Goal: Task Accomplishment & Management: Complete application form

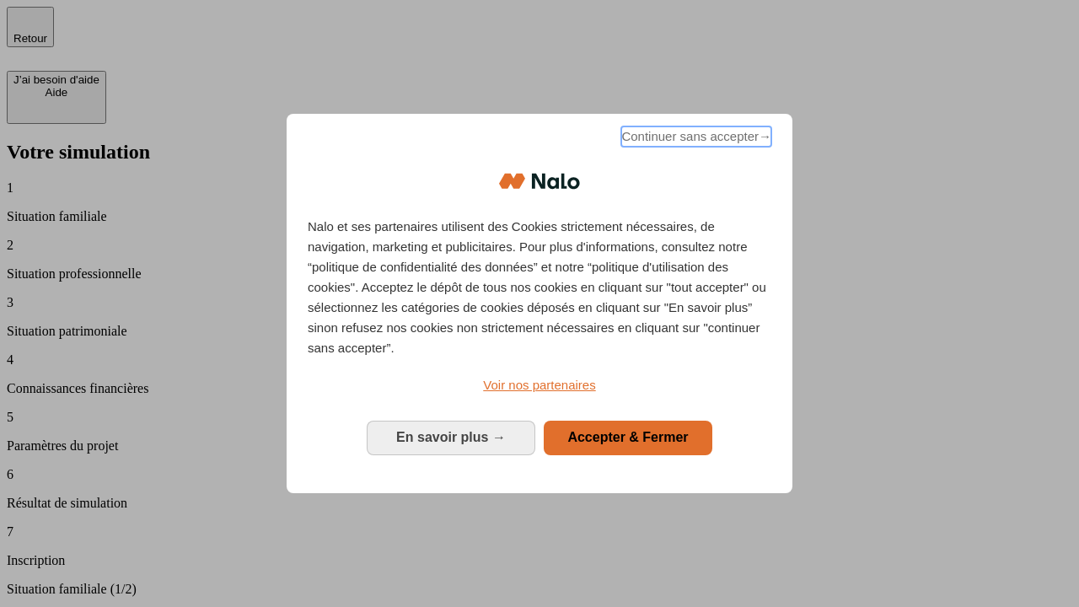
click at [695, 139] on span "Continuer sans accepter →" at bounding box center [696, 136] width 150 height 20
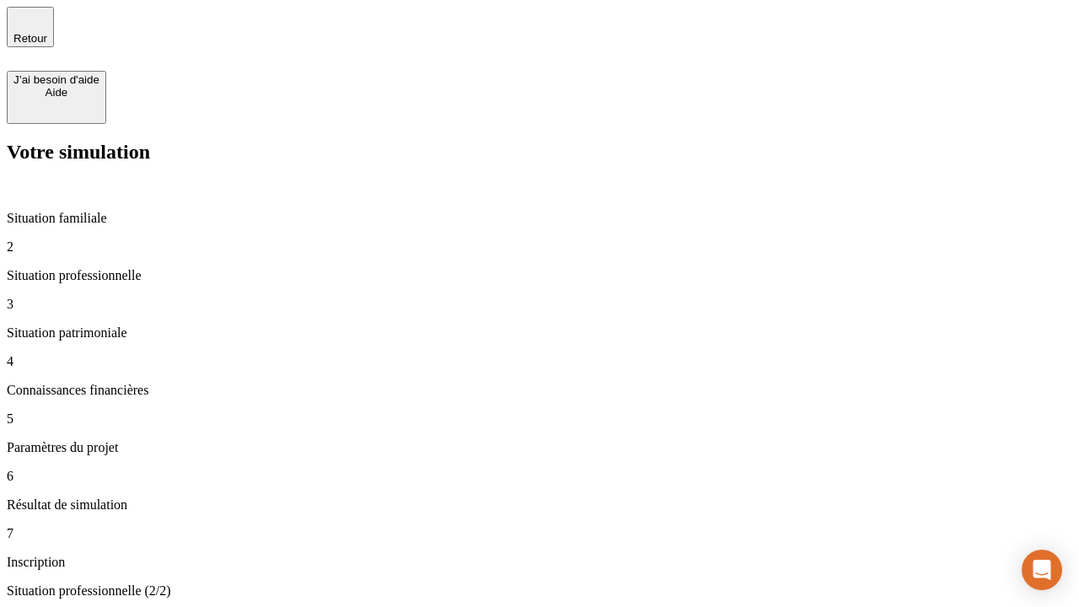
type input "30 000"
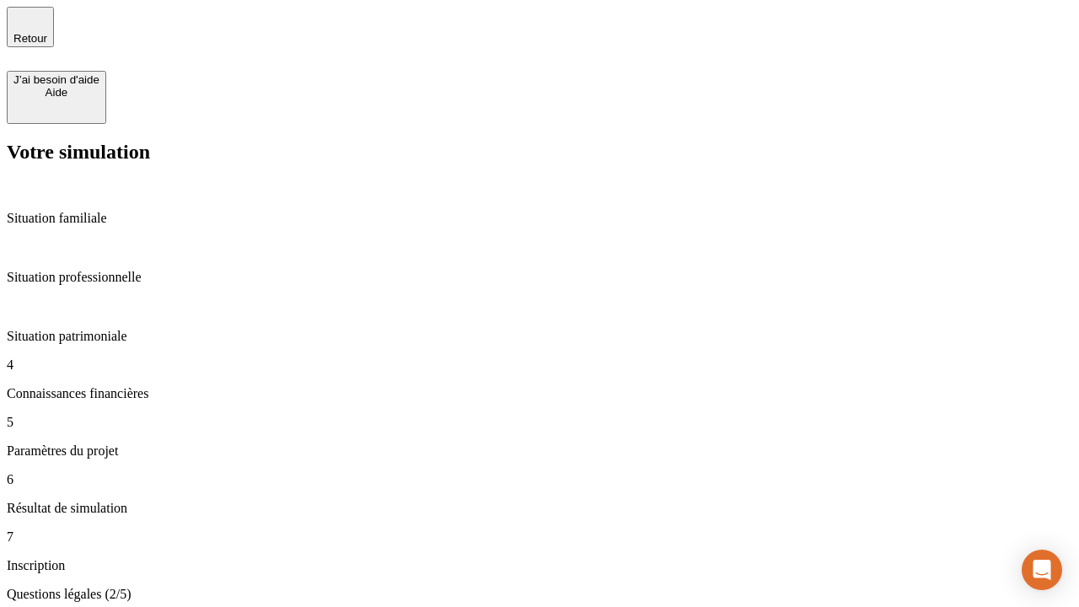
scroll to position [3, 0]
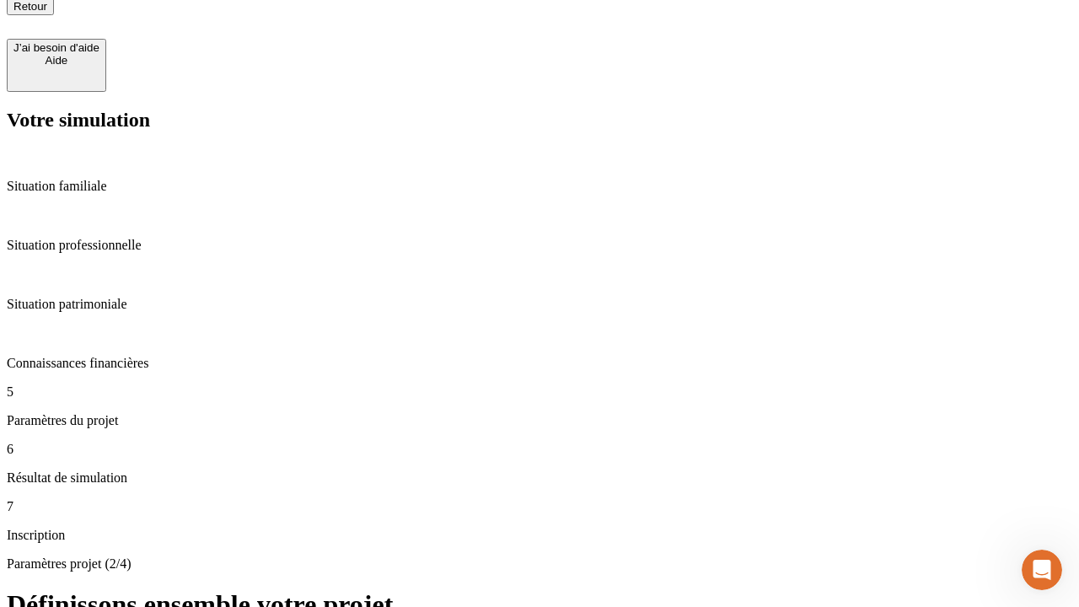
scroll to position [17, 0]
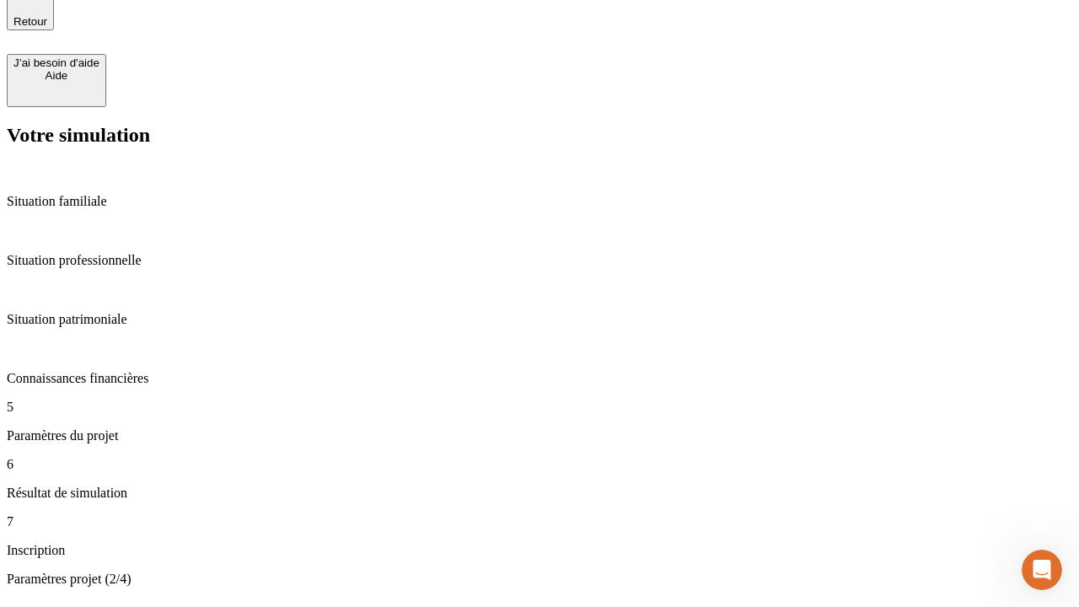
type input "25"
type input "1 000"
type input "640"
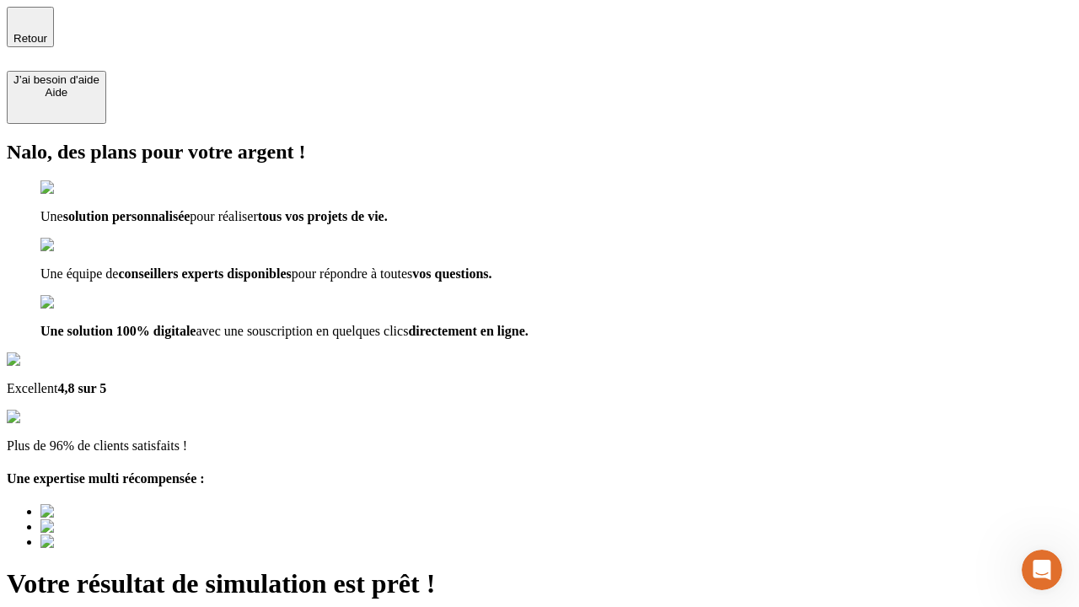
type input "[EMAIL_ADDRESS][PERSON_NAME][DOMAIN_NAME]"
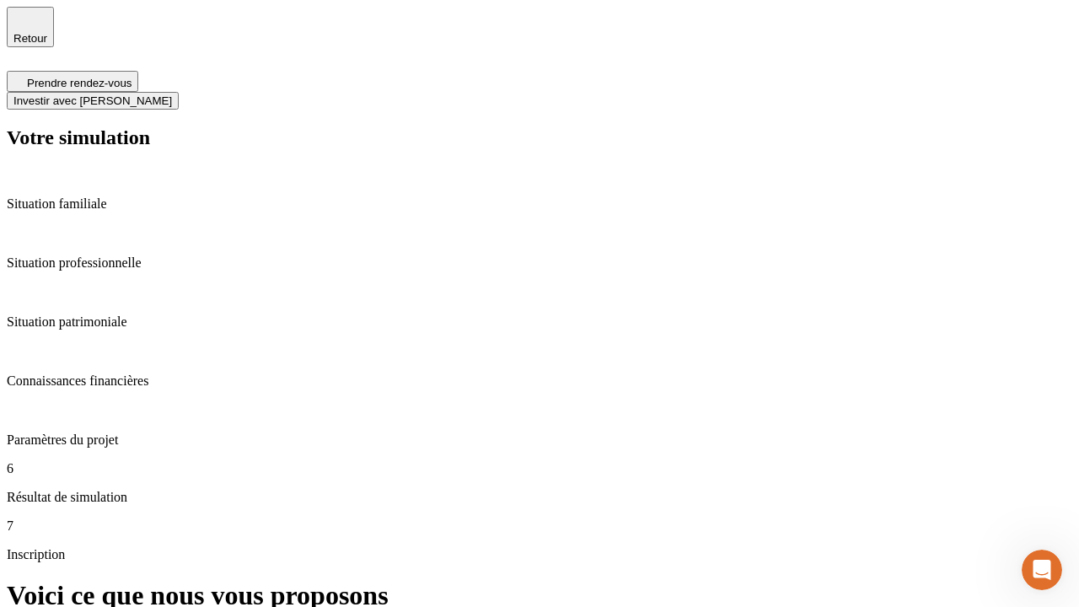
click at [172, 94] on span "Investir avec [PERSON_NAME]" at bounding box center [92, 100] width 158 height 13
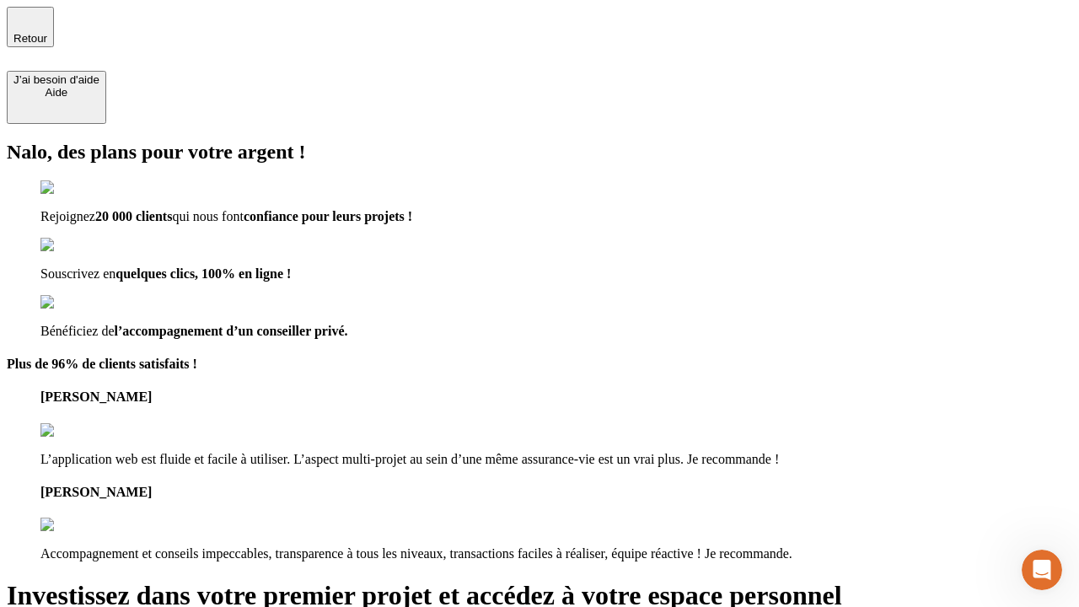
type input "[EMAIL_ADDRESS][PERSON_NAME][DOMAIN_NAME]"
